Goal: Transaction & Acquisition: Subscribe to service/newsletter

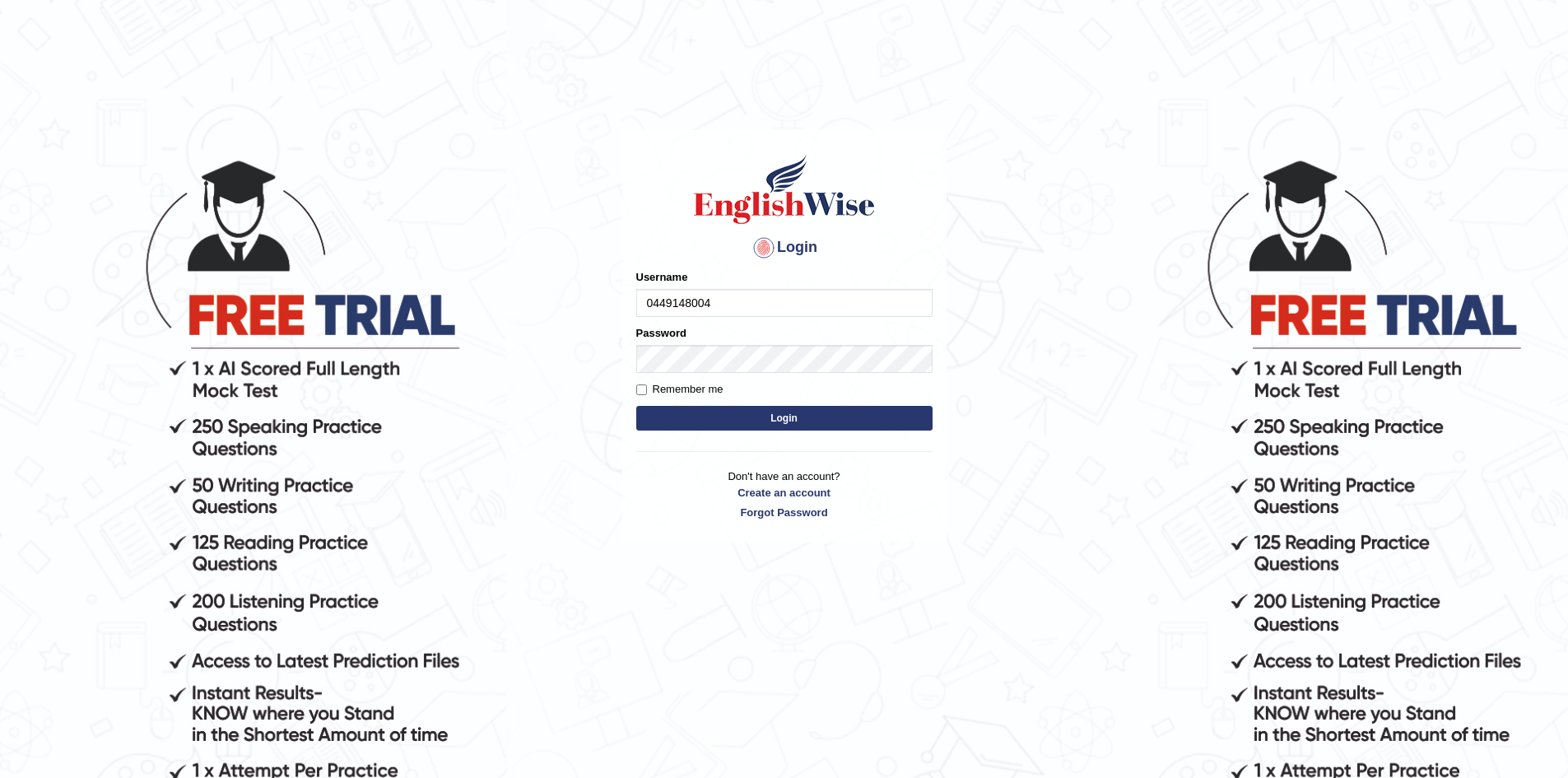
type input "0449148004"
click at [784, 423] on button "Login" at bounding box center [784, 418] width 297 height 25
click at [784, 417] on button "Login" at bounding box center [784, 418] width 297 height 25
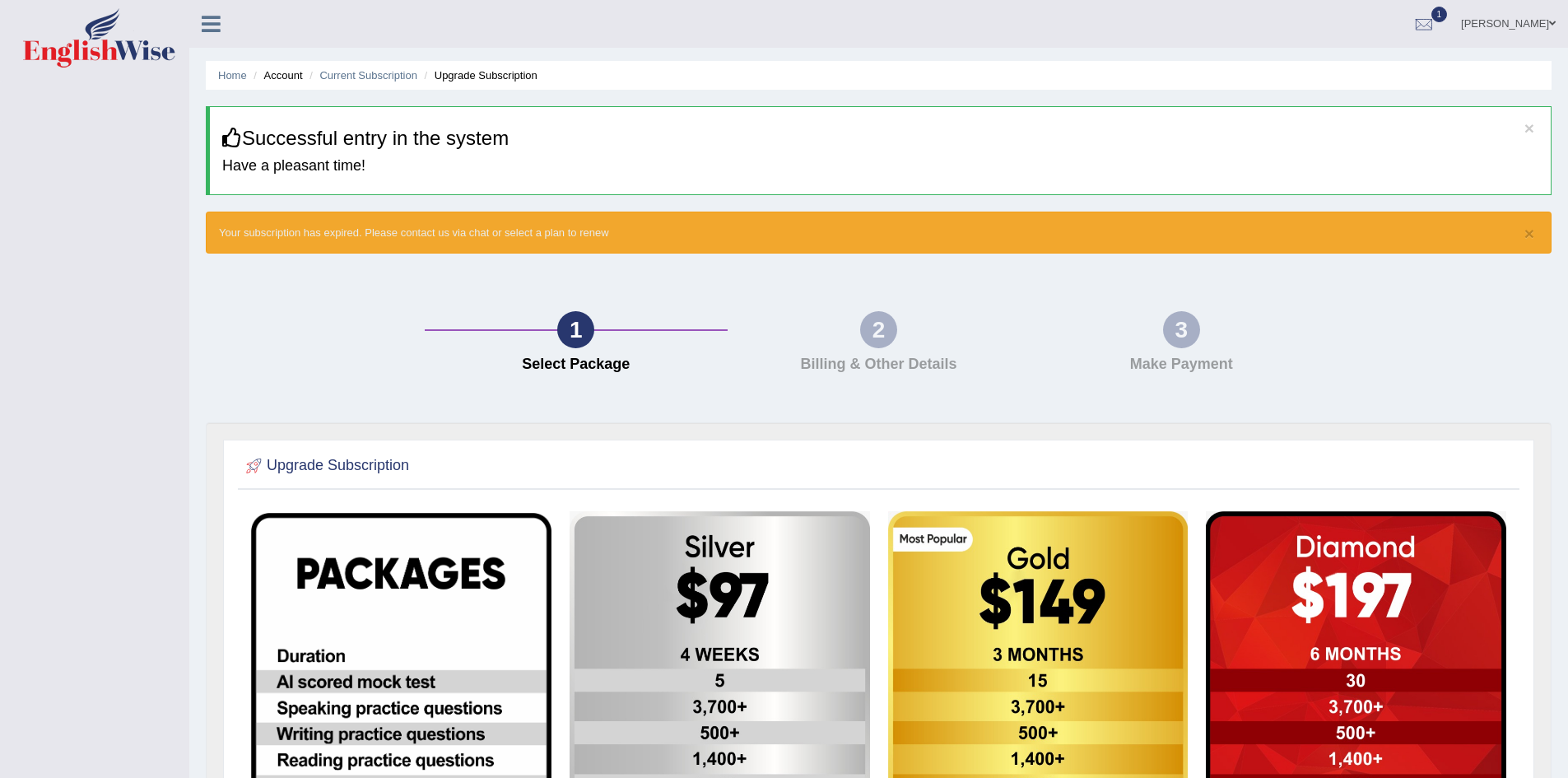
click at [374, 156] on div "× Successful entry in the system Have a pleasant time!" at bounding box center [879, 151] width 1346 height 89
click at [376, 147] on h3 "Successful entry in the system" at bounding box center [880, 138] width 1316 height 22
click at [566, 333] on div "1" at bounding box center [575, 330] width 37 height 37
click at [881, 343] on div "2" at bounding box center [878, 330] width 37 height 37
click at [872, 333] on div "2" at bounding box center [878, 330] width 37 height 37
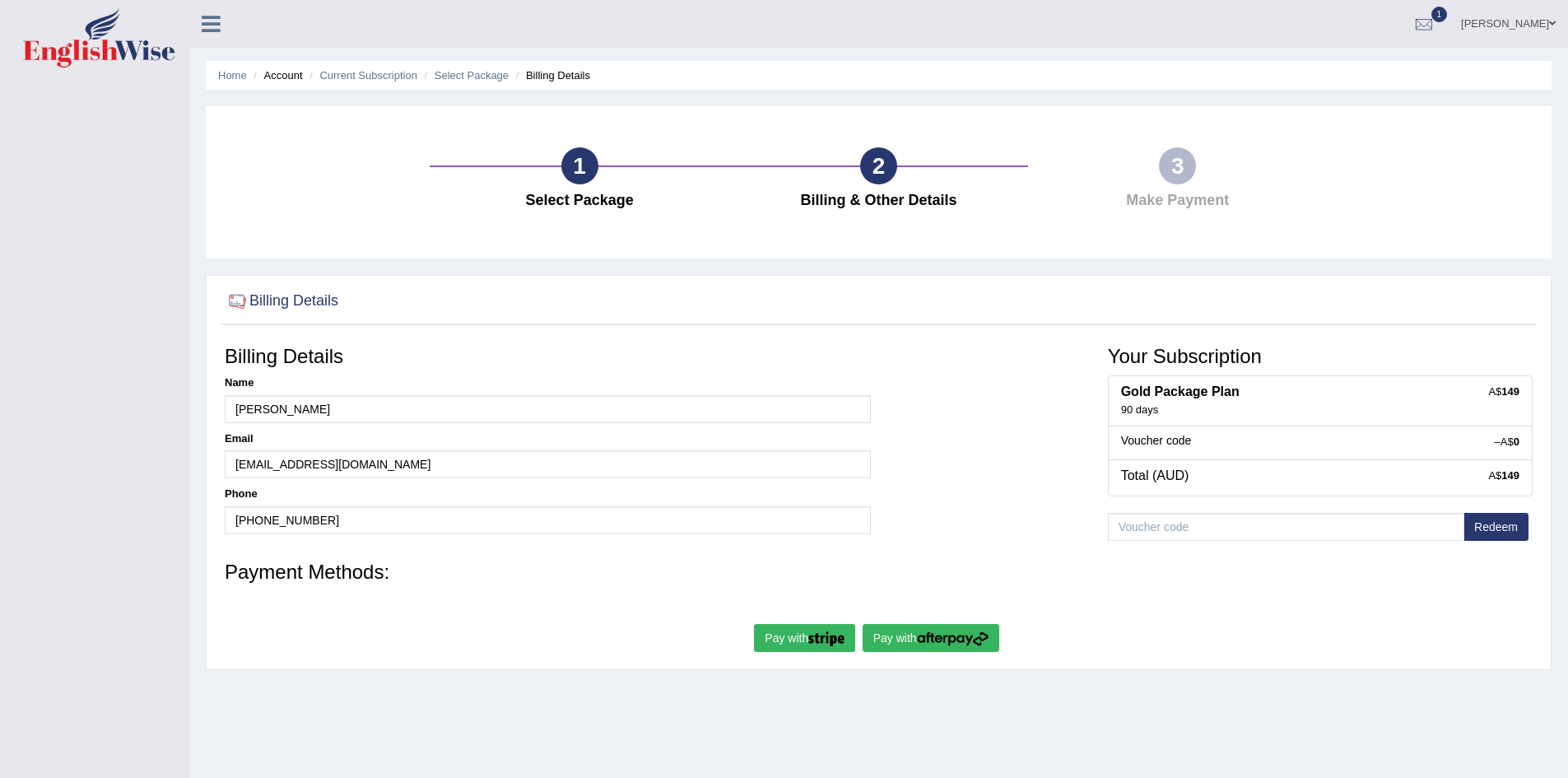
click at [588, 162] on div "1" at bounding box center [579, 165] width 37 height 37
